Goal: Obtain resource: Download file/media

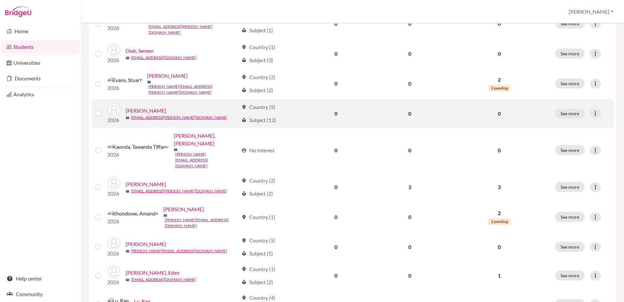
scroll to position [268, 0]
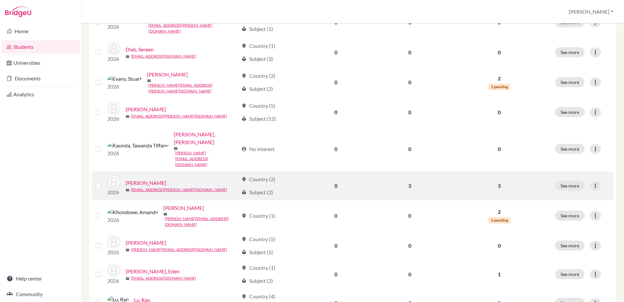
click at [152, 179] on link "[PERSON_NAME]" at bounding box center [146, 183] width 41 height 8
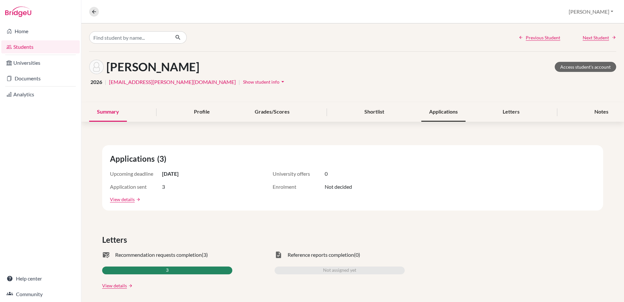
click at [445, 109] on div "Applications" at bounding box center [443, 111] width 44 height 19
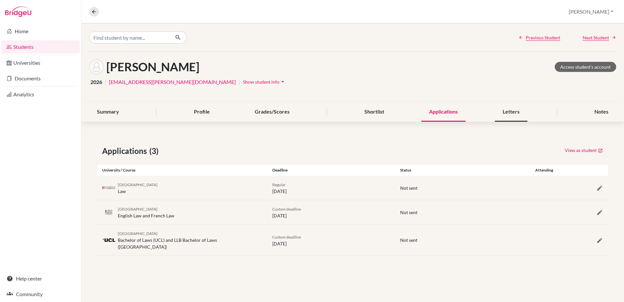
click at [519, 110] on div "Letters" at bounding box center [511, 111] width 33 height 19
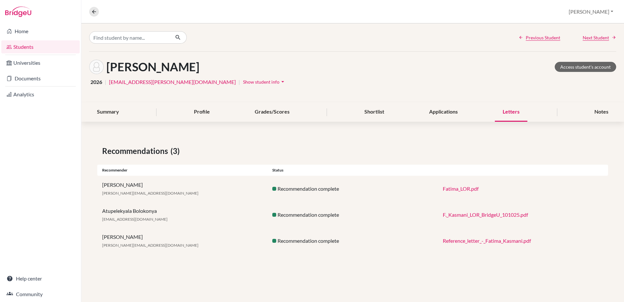
click at [491, 241] on link "Reference_letter_-_Fatima_Kasmani.pdf" at bounding box center [487, 241] width 88 height 6
drag, startPoint x: 400, startPoint y: 150, endPoint x: 364, endPoint y: 116, distance: 49.5
click at [400, 149] on div "Recommendations (3)" at bounding box center [352, 151] width 501 height 12
click at [462, 186] on link "Fatima_LOR.pdf" at bounding box center [461, 188] width 36 height 6
click at [485, 214] on link "F._Kasmani_LOR_BridgeU_101025.pdf" at bounding box center [485, 215] width 85 height 6
